Goal: Information Seeking & Learning: Learn about a topic

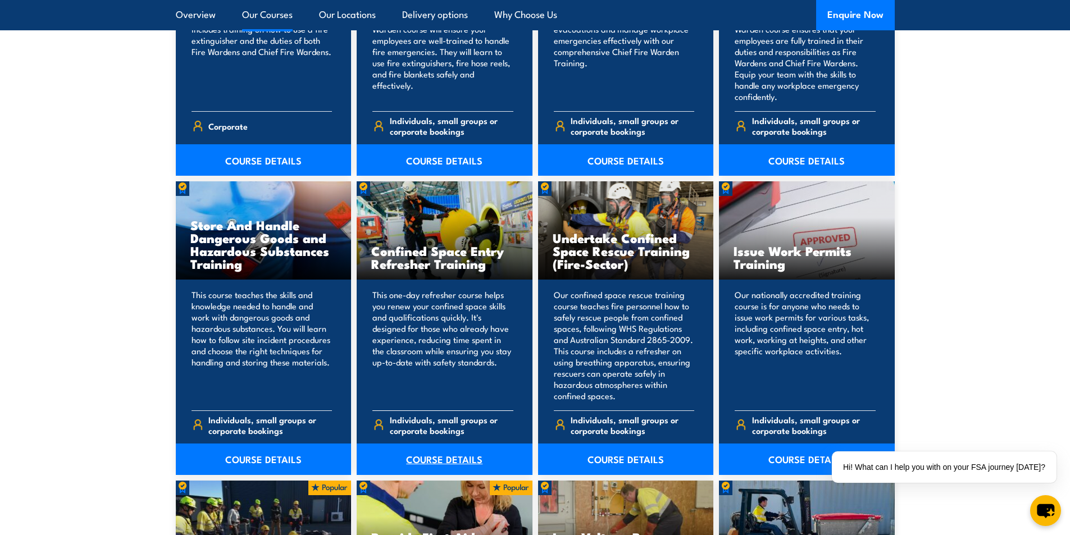
scroll to position [1929, 0]
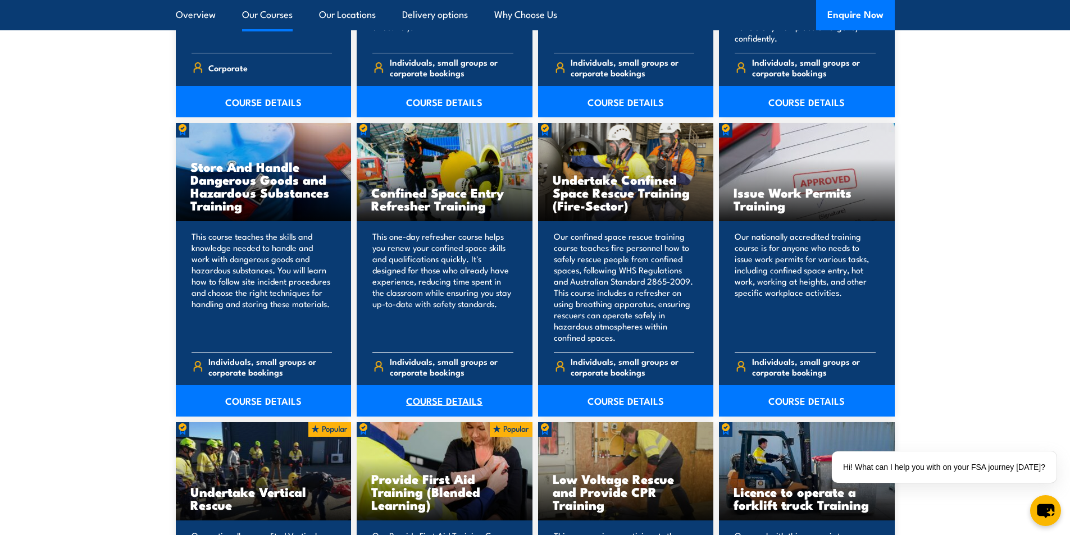
click at [473, 406] on link "COURSE DETAILS" at bounding box center [445, 400] width 176 height 31
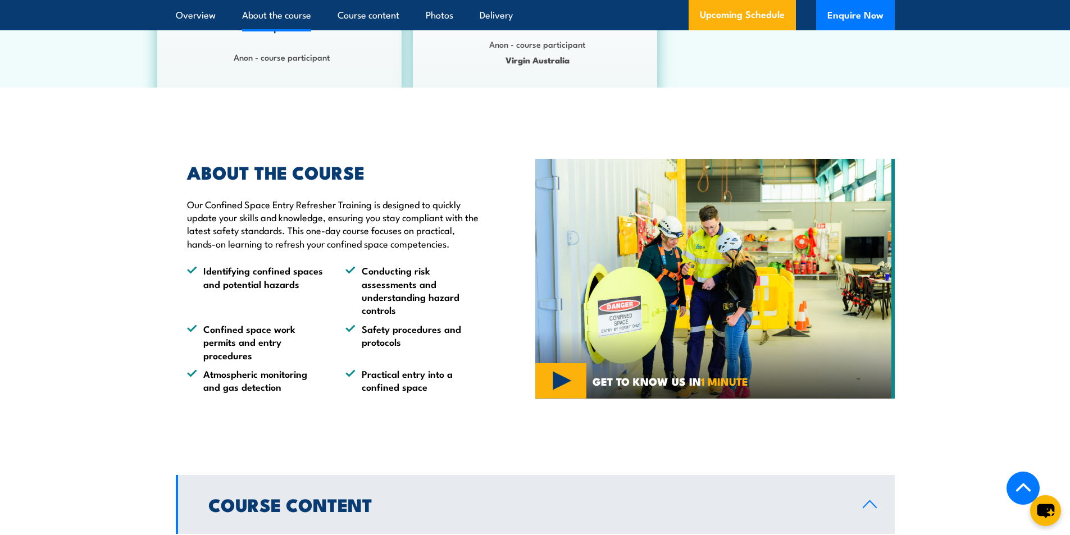
scroll to position [730, 0]
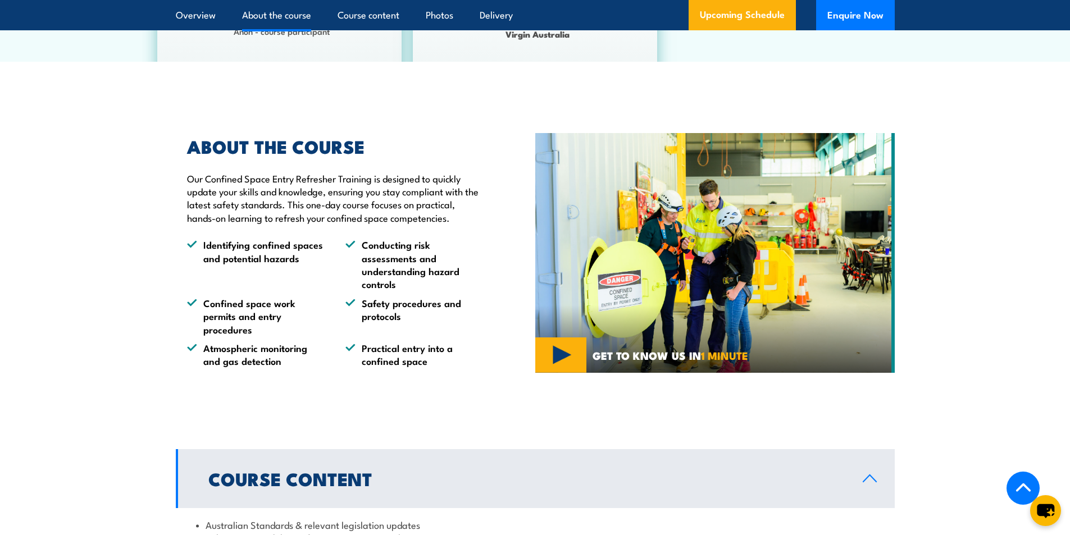
click at [661, 323] on img at bounding box center [715, 253] width 360 height 240
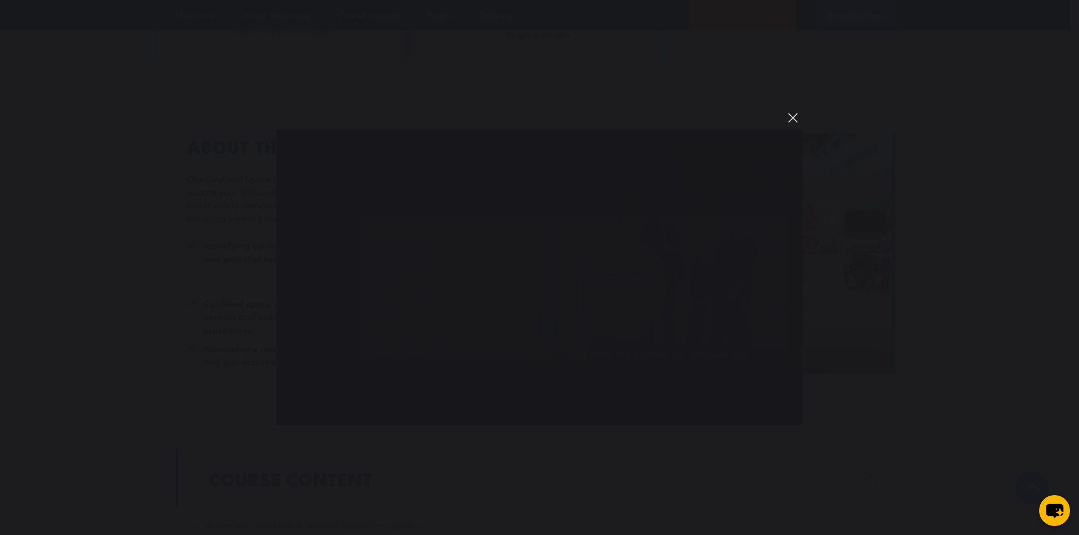
click at [794, 116] on button "You can close this modal content with the ESC key" at bounding box center [792, 117] width 19 height 19
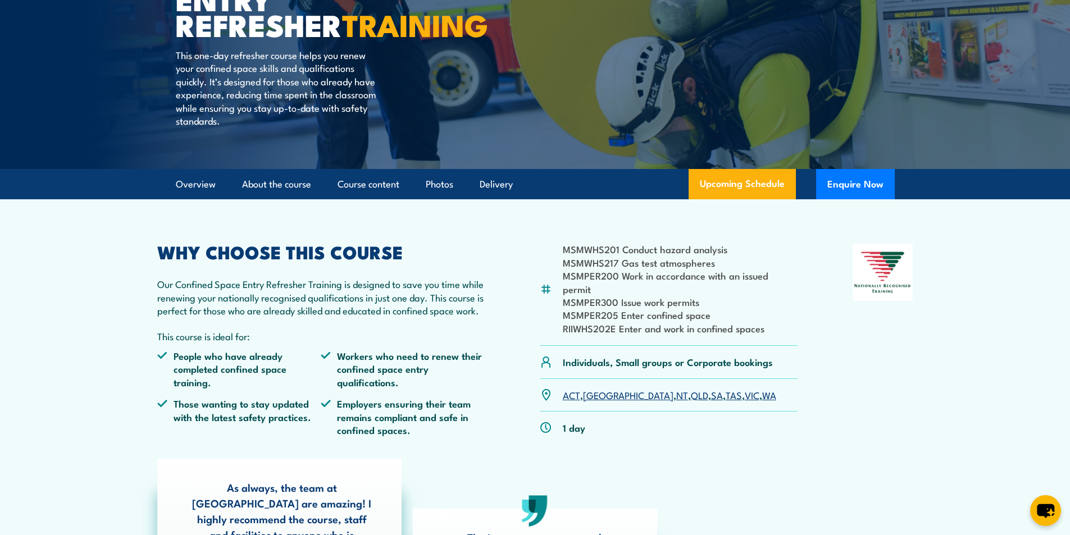
scroll to position [0, 0]
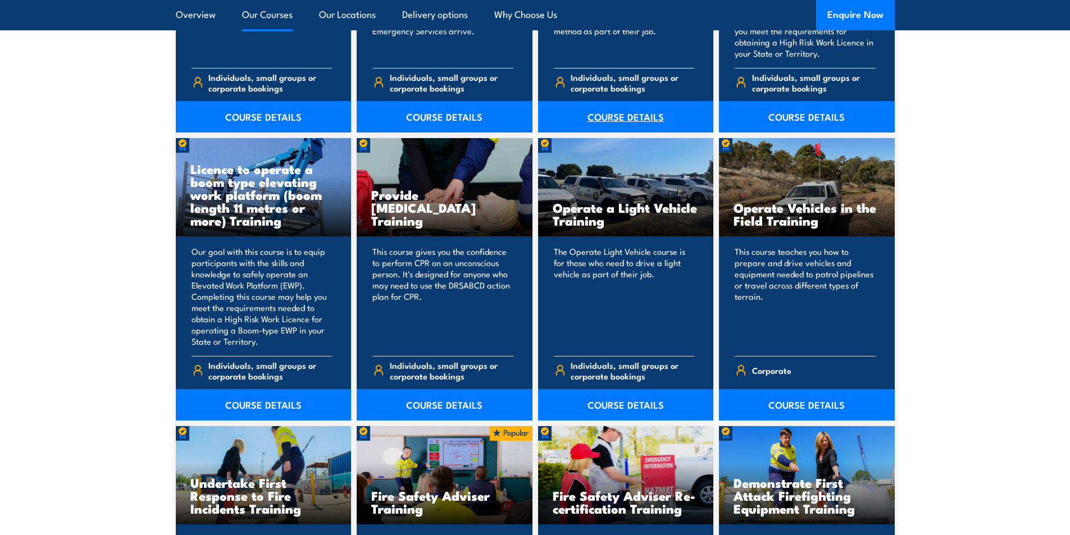
scroll to position [2491, 0]
click at [262, 400] on link "COURSE DETAILS" at bounding box center [264, 404] width 176 height 31
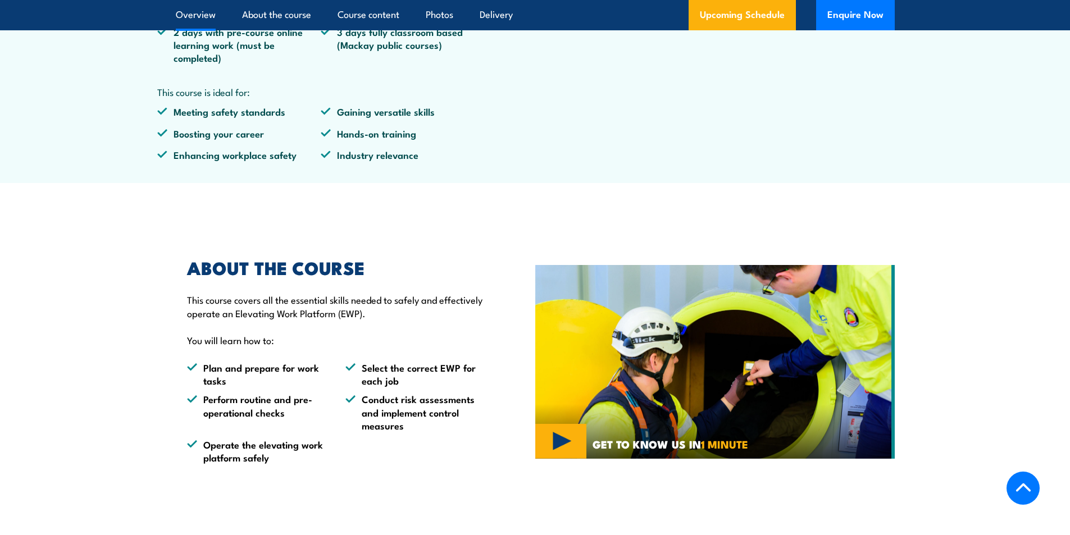
scroll to position [730, 0]
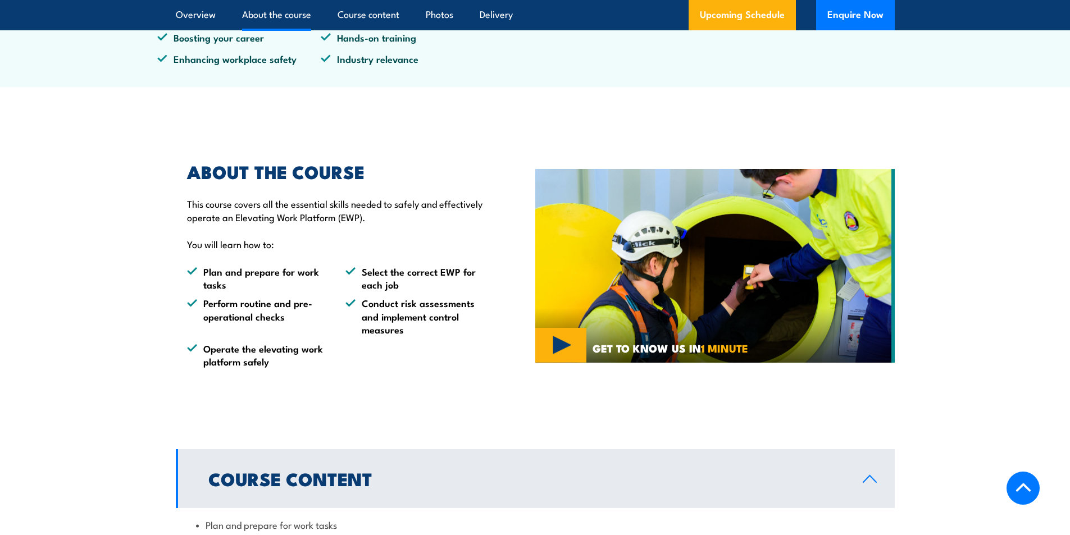
click at [765, 250] on img at bounding box center [715, 266] width 360 height 194
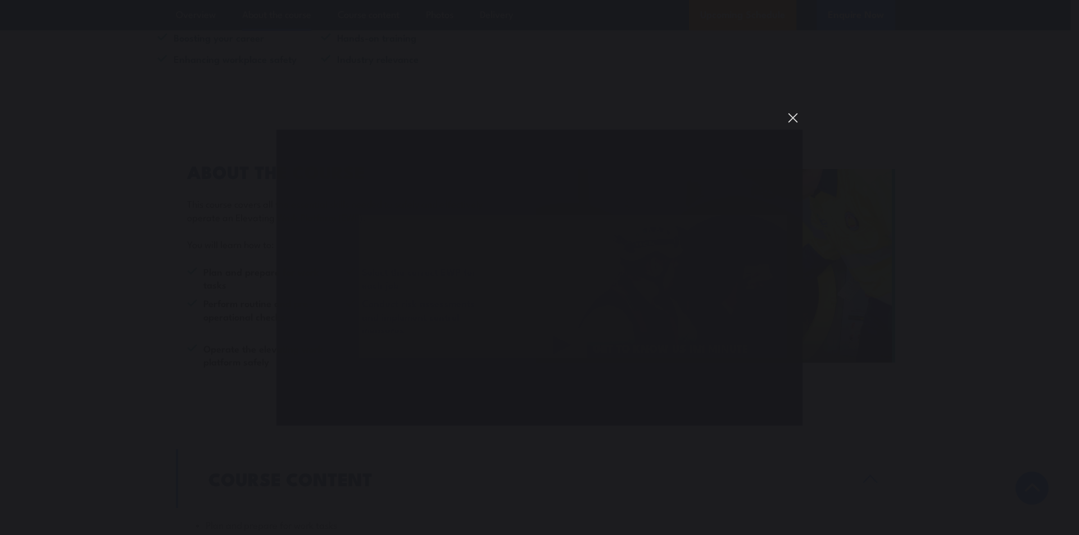
click at [791, 112] on button "You can close this modal content with the ESC key" at bounding box center [792, 117] width 19 height 19
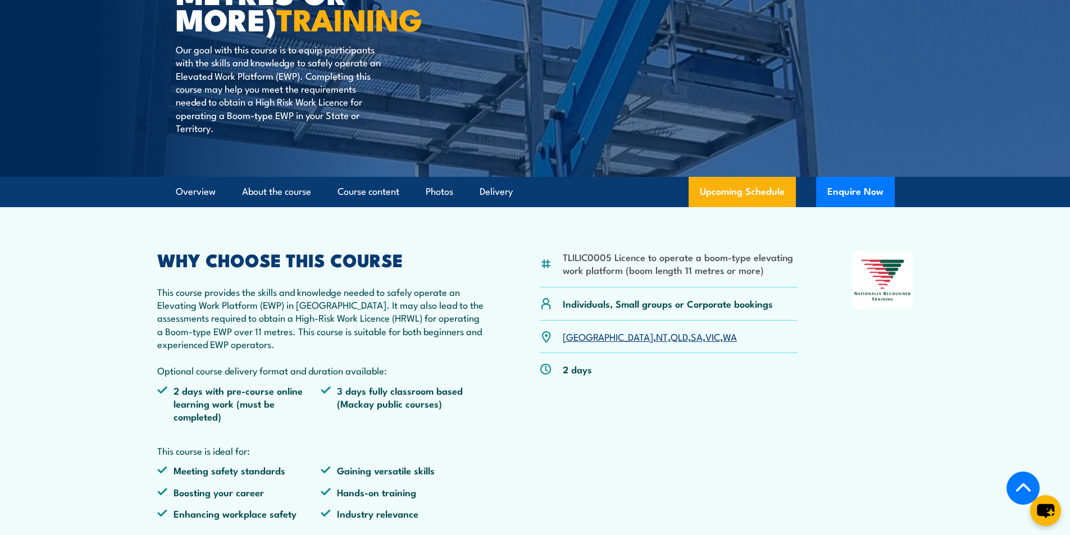
scroll to position [337, 0]
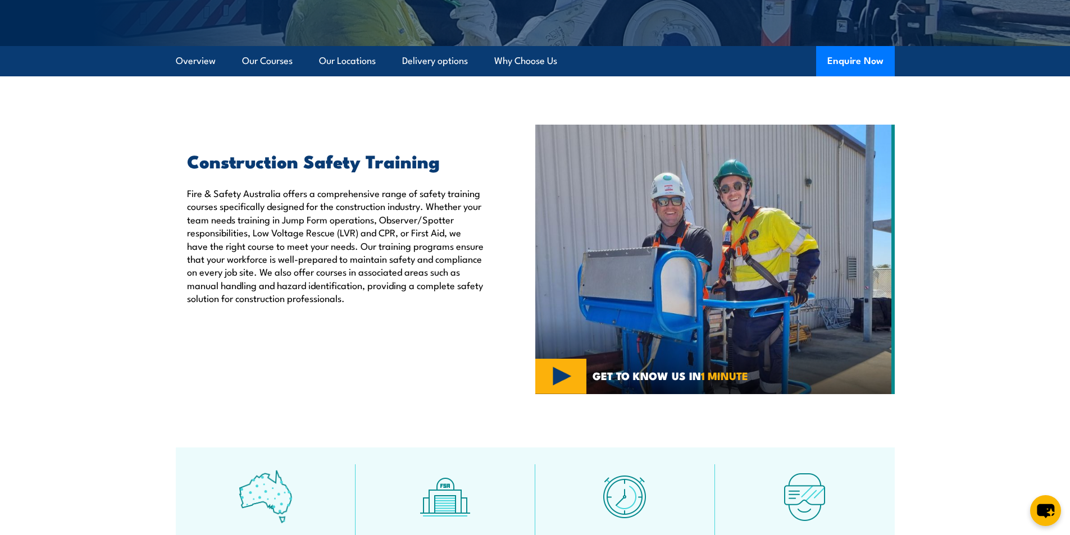
scroll to position [169, 0]
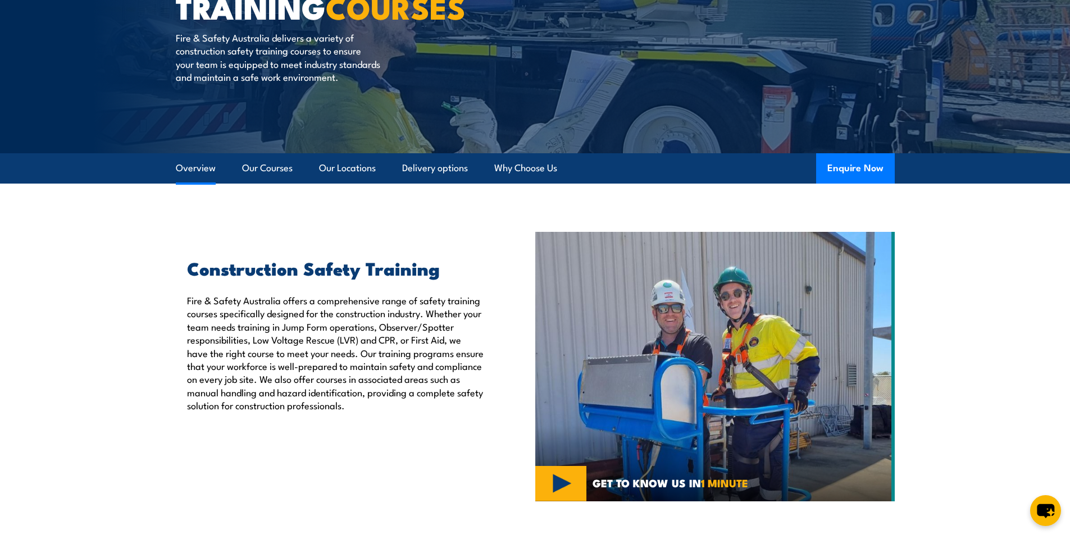
click at [193, 177] on link "Overview" at bounding box center [196, 168] width 40 height 30
